Goal: Information Seeking & Learning: Learn about a topic

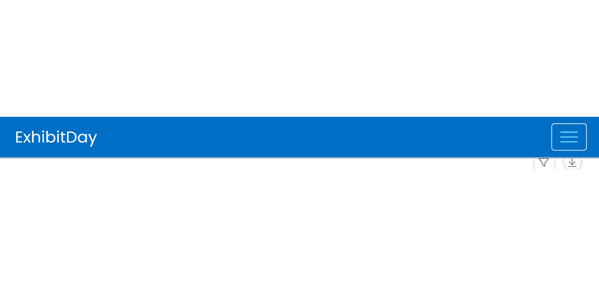
scroll to position [63, 0]
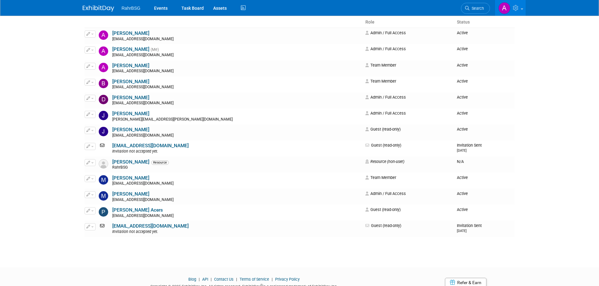
drag, startPoint x: 102, startPoint y: 5, endPoint x: 106, endPoint y: 5, distance: 3.8
click at [102, 5] on link at bounding box center [102, 5] width 39 height 5
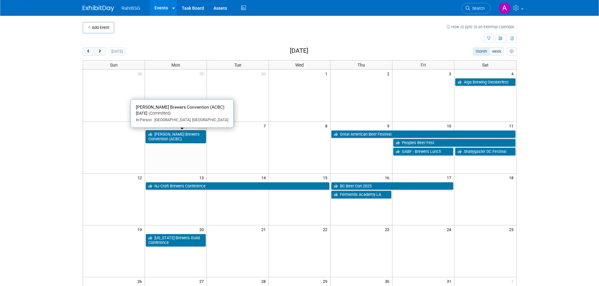
click at [175, 136] on link "[PERSON_NAME] Brewers Convention (ACBC)" at bounding box center [176, 136] width 60 height 13
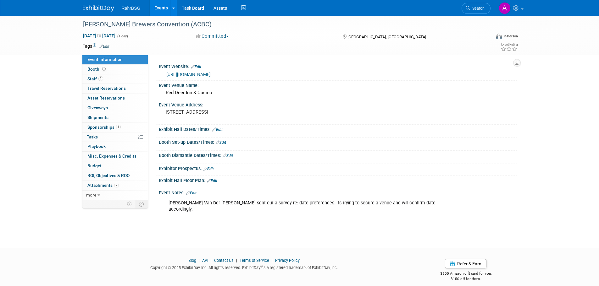
click at [100, 5] on link at bounding box center [102, 5] width 39 height 5
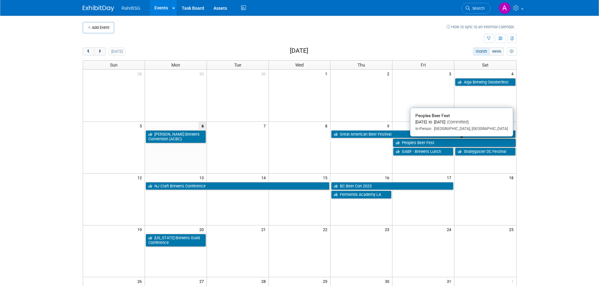
click at [427, 143] on link "Peoples Beer Fest" at bounding box center [454, 143] width 122 height 8
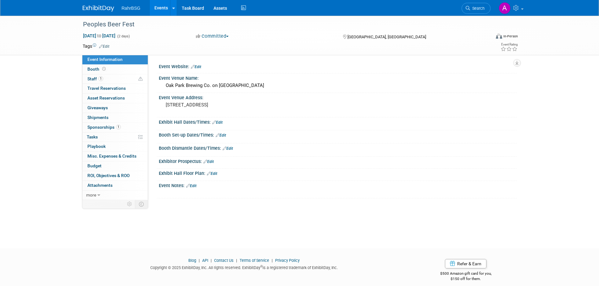
click at [99, 5] on link at bounding box center [102, 5] width 39 height 5
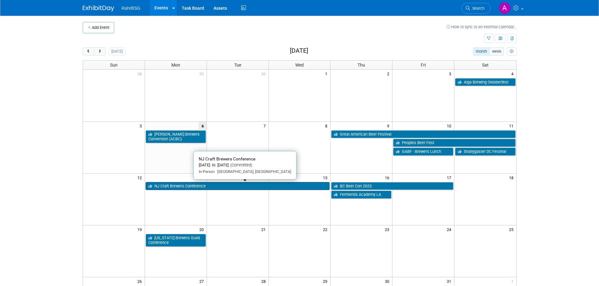
click at [179, 187] on link "NJ Craft Brewers Conference" at bounding box center [238, 186] width 184 height 8
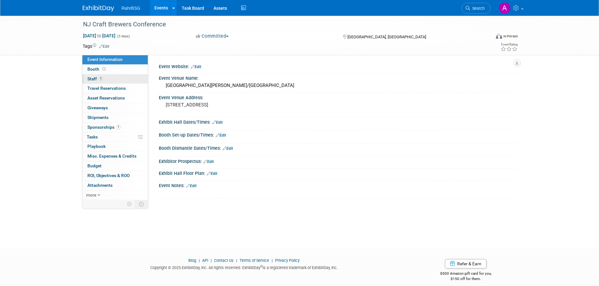
click at [93, 78] on span "Staff 1" at bounding box center [95, 78] width 16 height 5
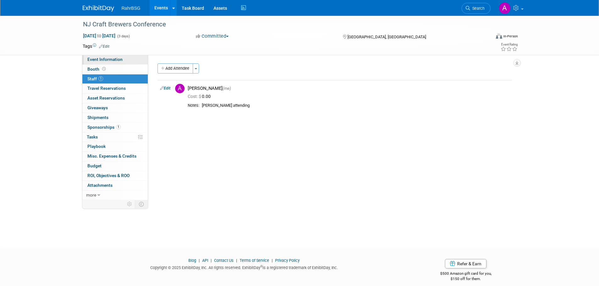
click at [115, 59] on span "Event Information" at bounding box center [104, 59] width 35 height 5
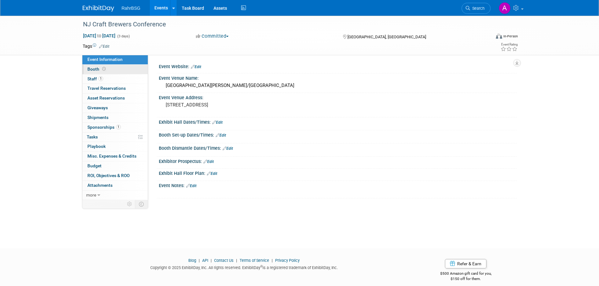
click at [97, 69] on span "Booth" at bounding box center [96, 69] width 19 height 5
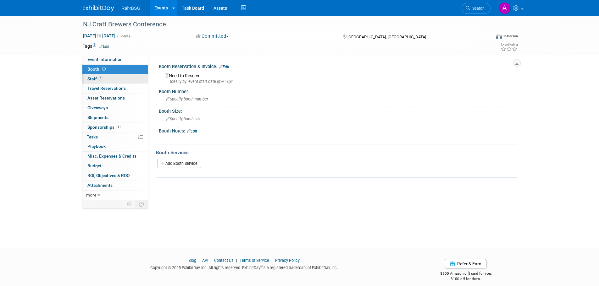
click at [92, 81] on span "Staff 1" at bounding box center [95, 78] width 16 height 5
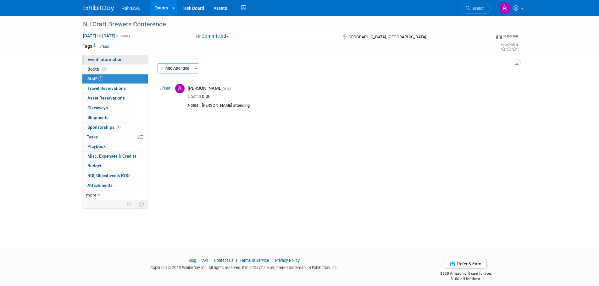
click at [99, 59] on span "Event Information" at bounding box center [104, 59] width 35 height 5
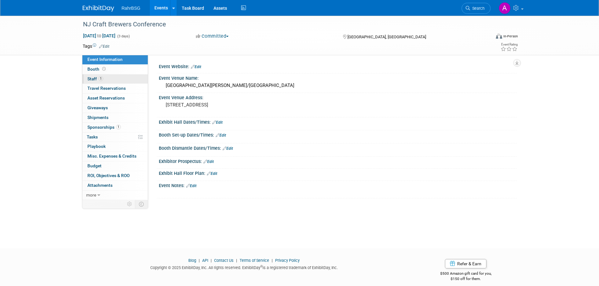
click at [93, 79] on span "Staff 1" at bounding box center [95, 78] width 16 height 5
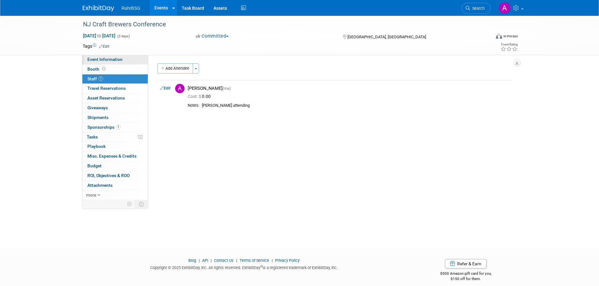
click at [89, 57] on span "Event Information" at bounding box center [104, 59] width 35 height 5
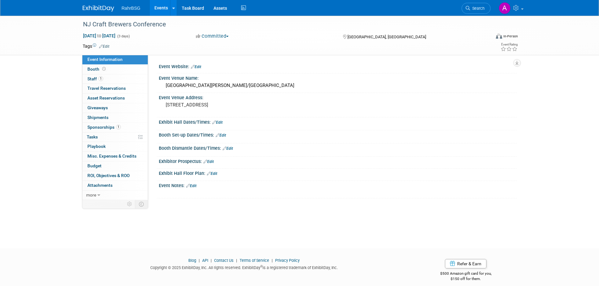
click at [95, 10] on img at bounding box center [98, 8] width 31 height 6
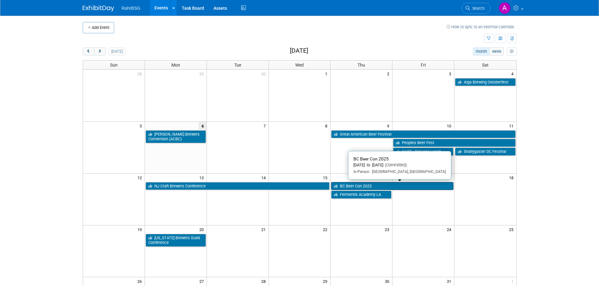
click at [392, 185] on link "BC Beer Con 2025" at bounding box center [392, 186] width 122 height 8
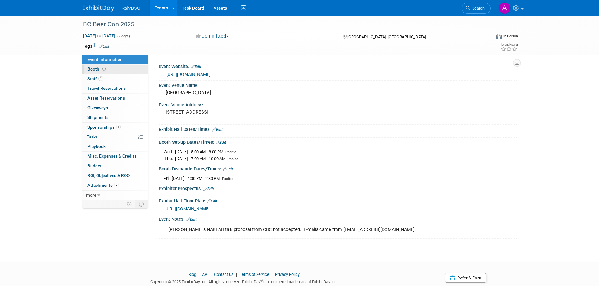
click at [103, 69] on icon at bounding box center [103, 68] width 3 height 3
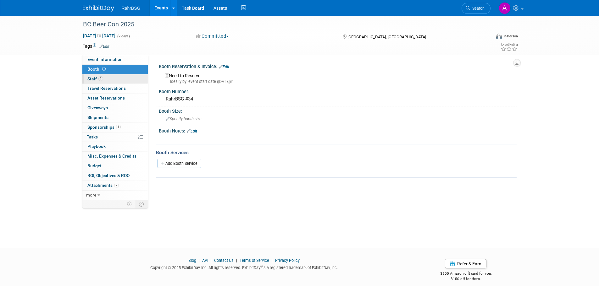
click at [101, 78] on span "1" at bounding box center [100, 78] width 5 height 5
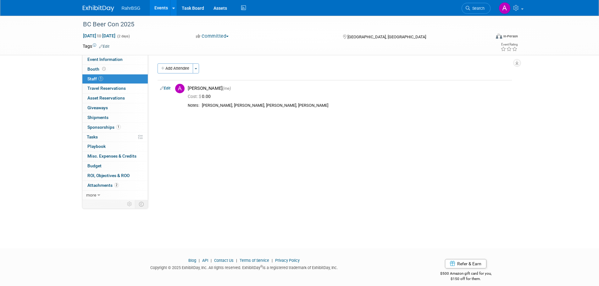
click at [98, 5] on link at bounding box center [102, 5] width 39 height 5
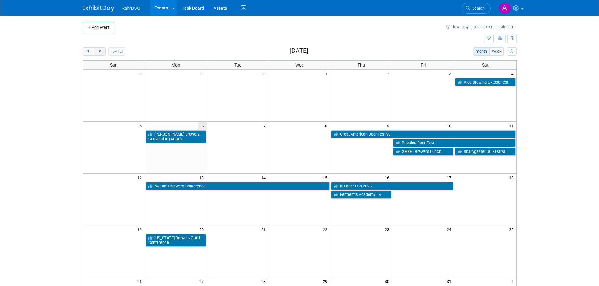
click at [99, 48] on button "next" at bounding box center [100, 51] width 12 height 8
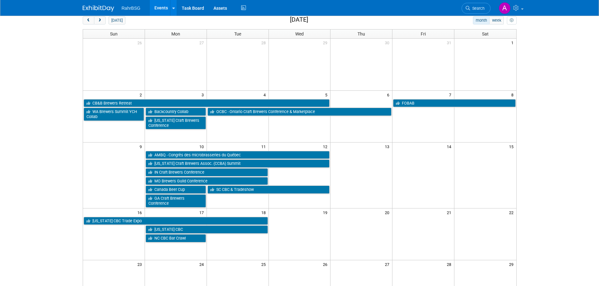
scroll to position [31, 0]
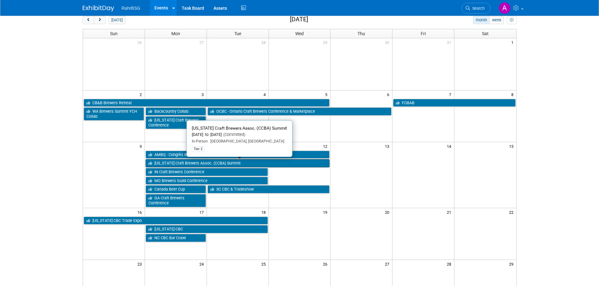
click at [198, 165] on link "[US_STATE] Craft Brewers Assoc. (CCBA) Summit" at bounding box center [238, 163] width 184 height 8
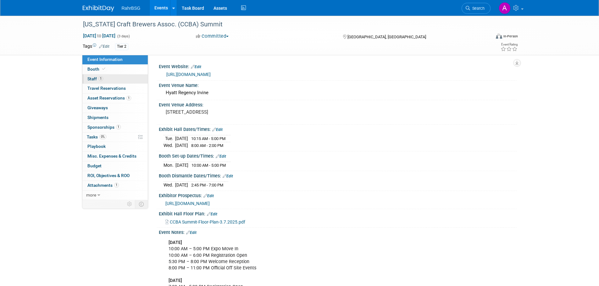
click at [106, 80] on link "1 Staff 1" at bounding box center [114, 78] width 65 height 9
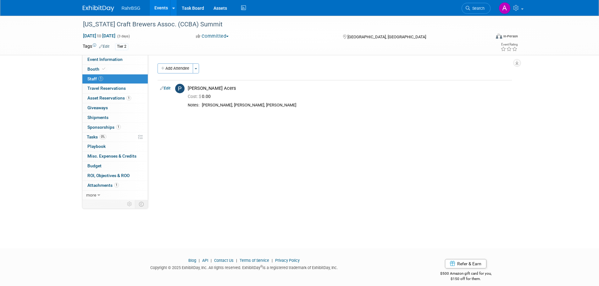
click at [97, 7] on img at bounding box center [98, 8] width 31 height 6
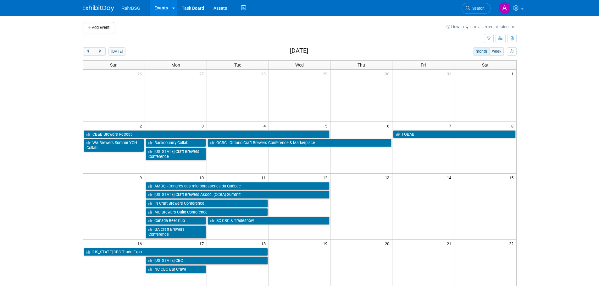
scroll to position [31, 0]
